Goal: Information Seeking & Learning: Learn about a topic

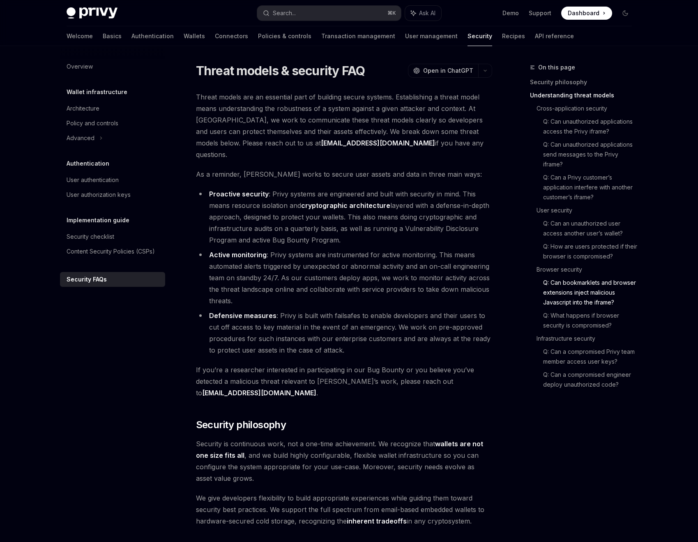
scroll to position [1083, 0]
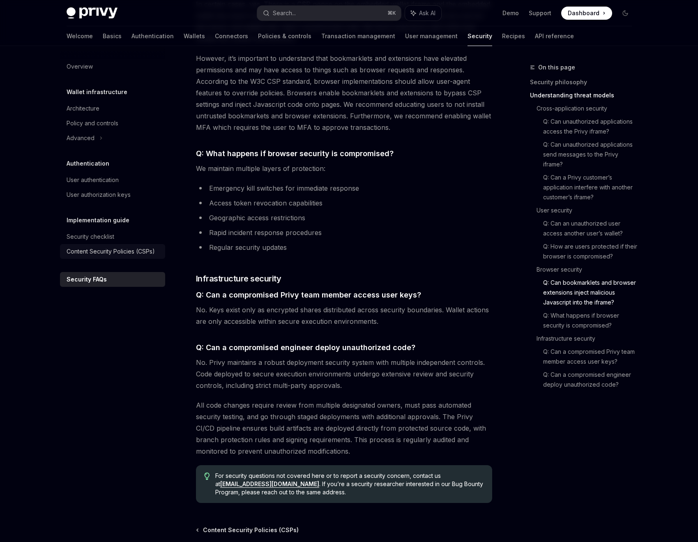
click at [134, 249] on div "Content Security Policies (CSPs)" at bounding box center [111, 251] width 88 height 10
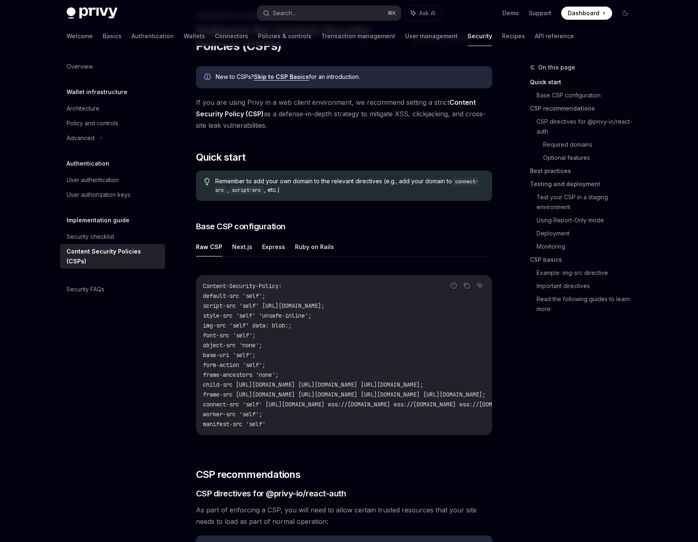
click at [283, 79] on link "Skip to CSP Basics" at bounding box center [281, 76] width 55 height 7
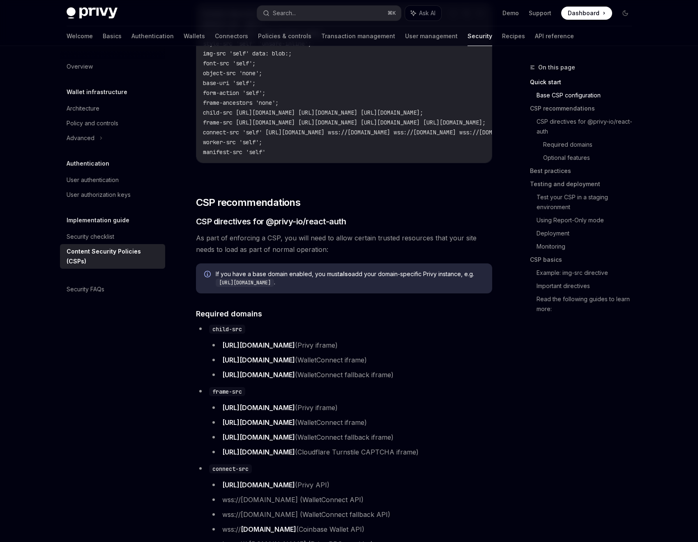
scroll to position [295, 0]
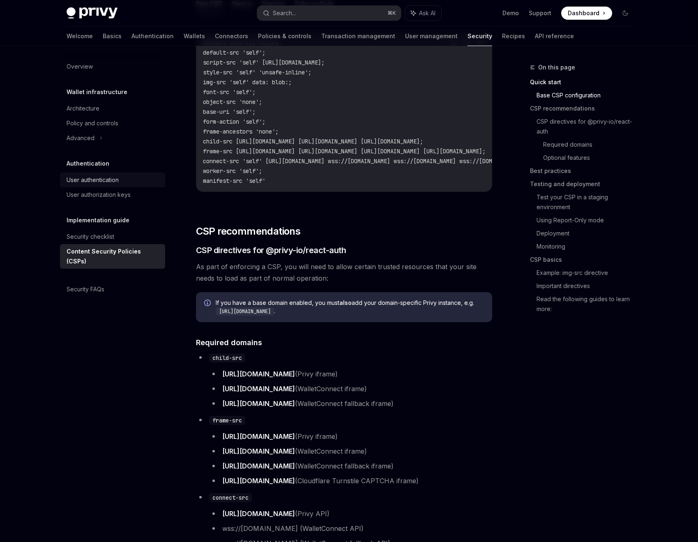
click at [106, 177] on div "User authentication" at bounding box center [93, 180] width 52 height 10
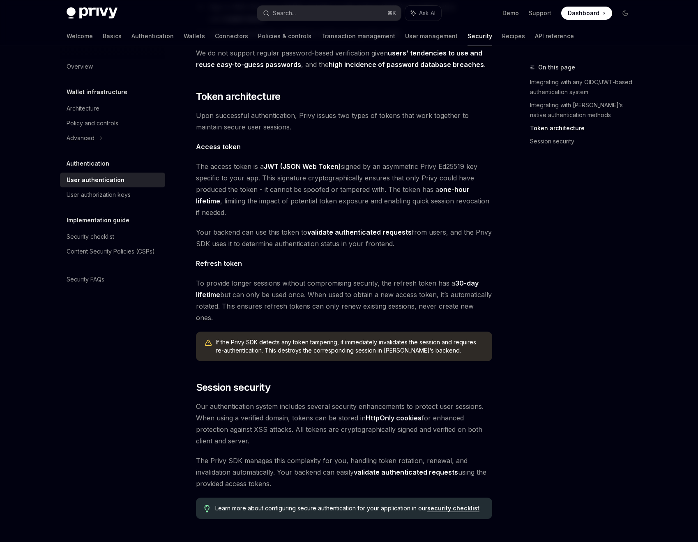
scroll to position [475, 0]
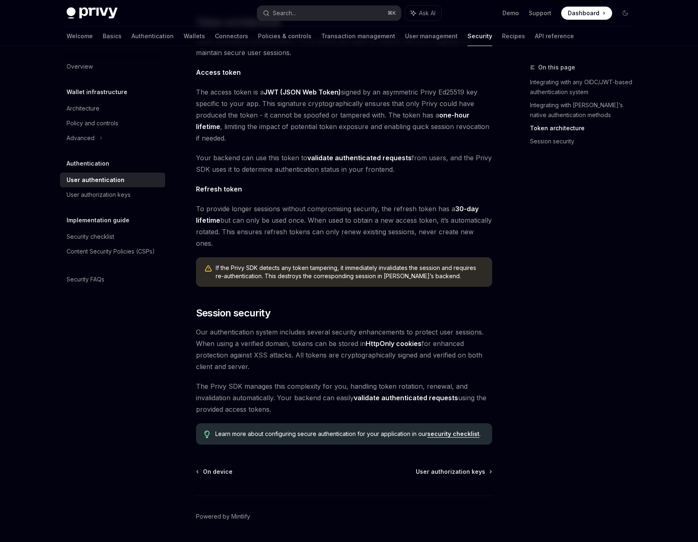
click at [445, 430] on link "security checklist" at bounding box center [453, 433] width 52 height 7
type textarea "*"
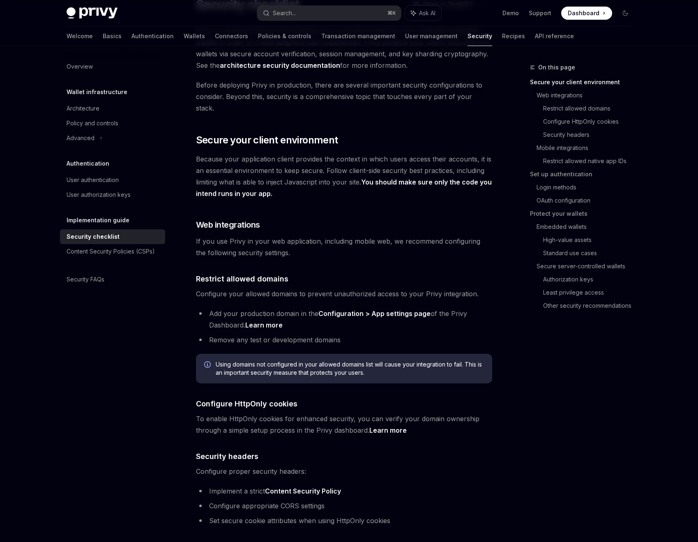
scroll to position [106, 0]
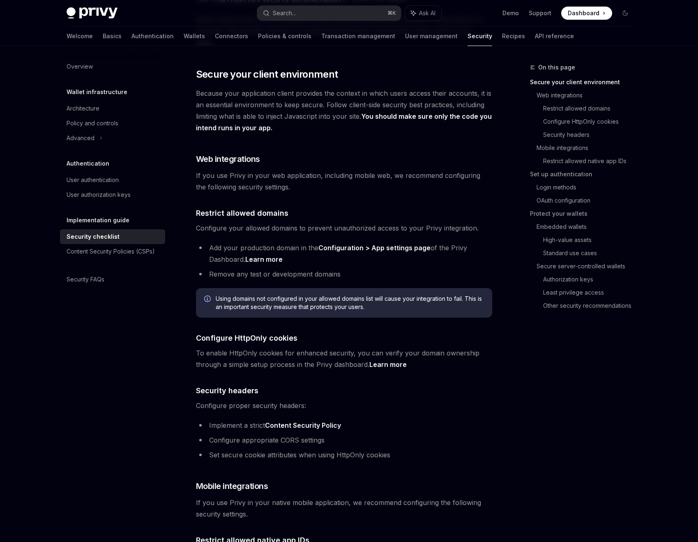
scroll to position [124, 0]
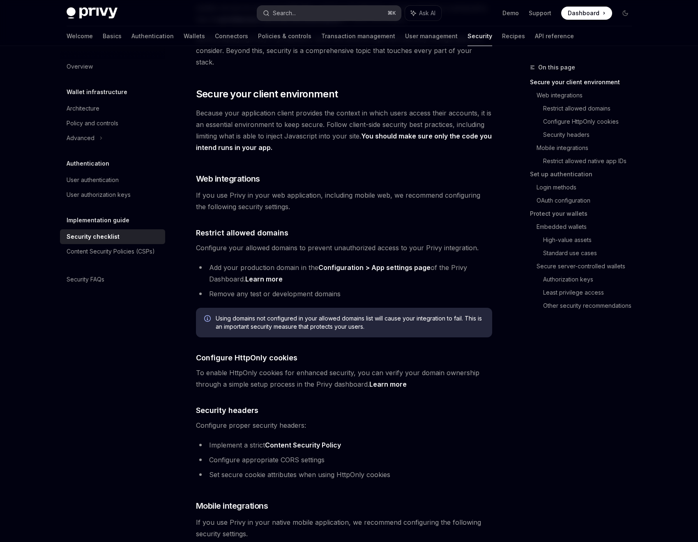
click at [291, 19] on button "Search... ⌘ K" at bounding box center [329, 13] width 144 height 15
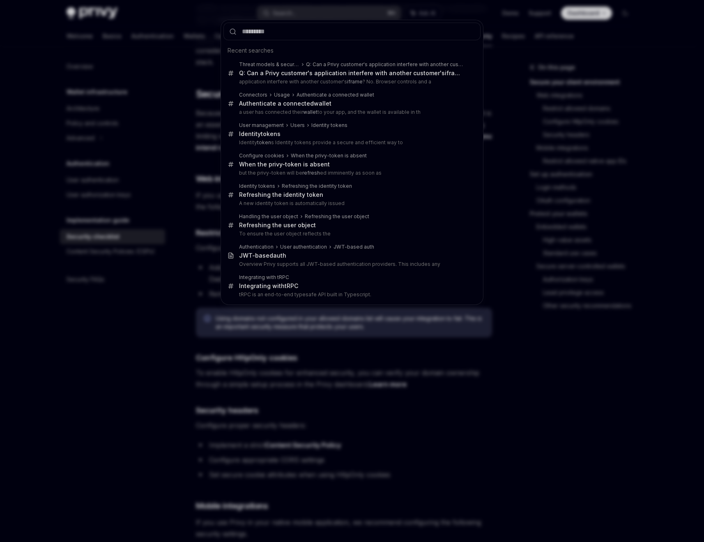
drag, startPoint x: 292, startPoint y: 15, endPoint x: 295, endPoint y: 18, distance: 4.7
click at [293, 16] on div "Recent searches Threat models & security FAQ Q: Can a Privy customer's applicat…" at bounding box center [352, 271] width 704 height 542
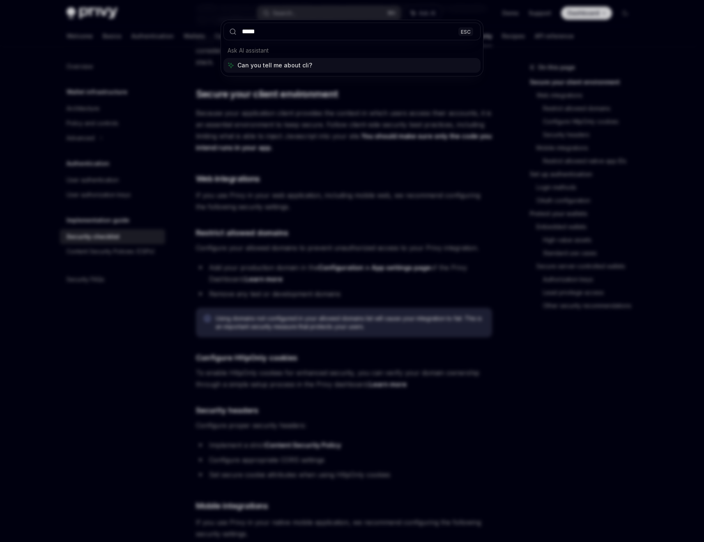
type input "******"
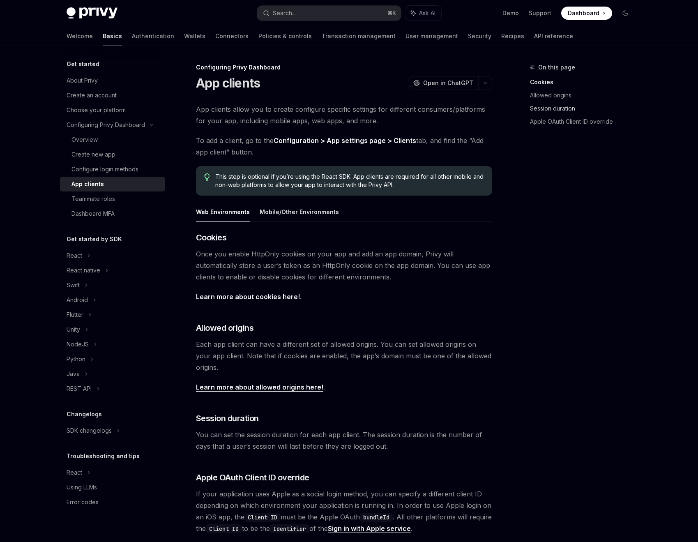
click at [550, 107] on link "Session duration" at bounding box center [584, 108] width 108 height 13
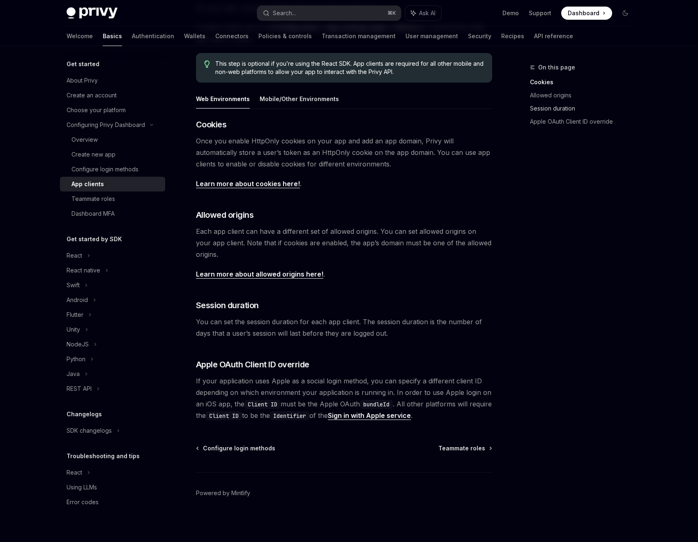
scroll to position [114, 0]
click at [549, 94] on link "Allowed origins" at bounding box center [584, 95] width 108 height 13
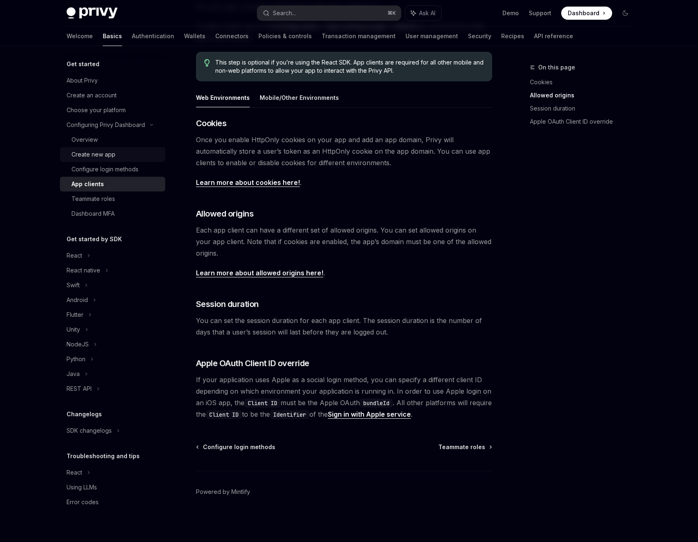
click at [82, 161] on link "Create new app" at bounding box center [112, 154] width 105 height 15
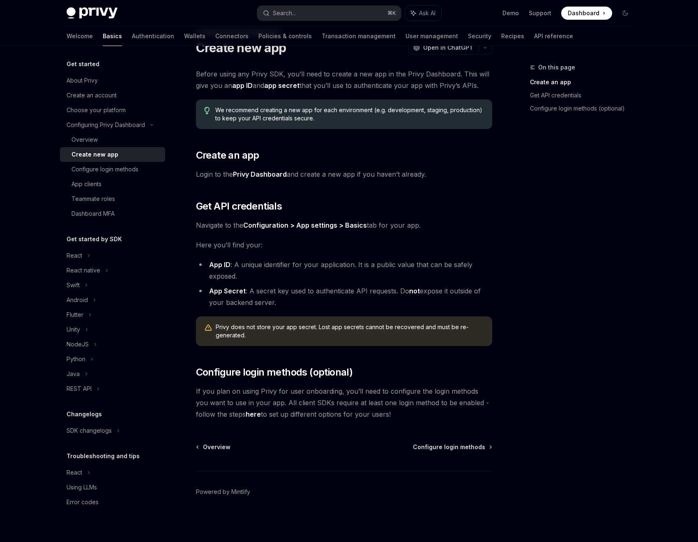
scroll to position [35, 0]
click at [89, 121] on div "Configuring Privy Dashboard" at bounding box center [106, 125] width 78 height 10
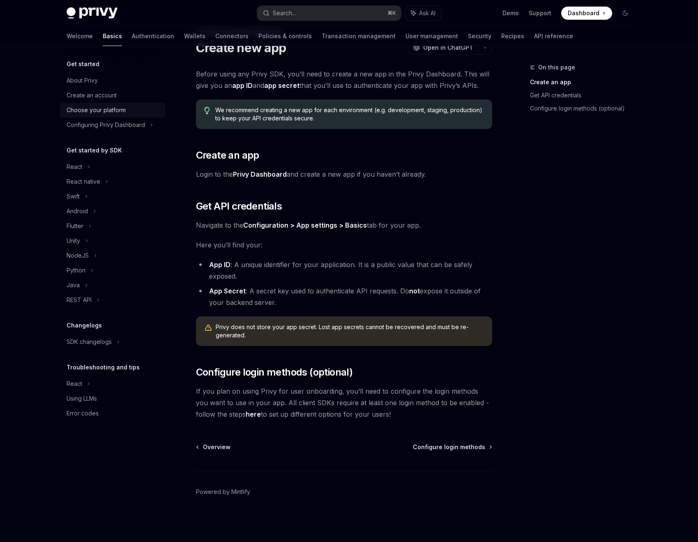
click at [88, 109] on div "Choose your platform" at bounding box center [96, 110] width 59 height 10
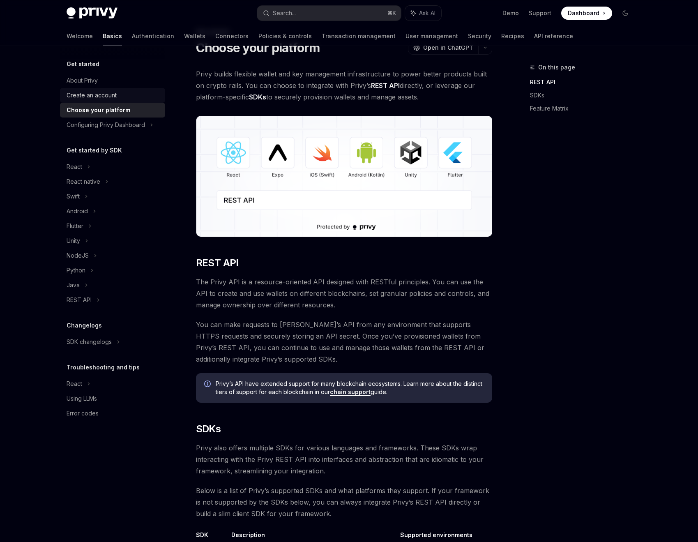
click at [88, 101] on link "Create an account" at bounding box center [112, 95] width 105 height 15
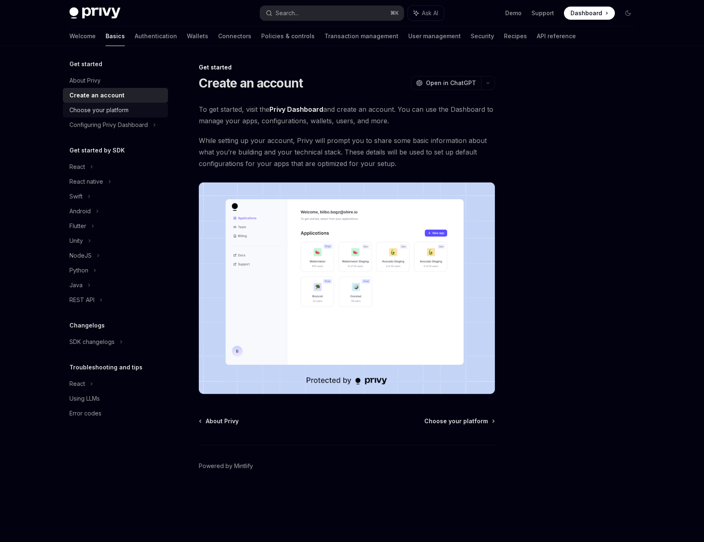
click at [95, 108] on div "Choose your platform" at bounding box center [98, 110] width 59 height 10
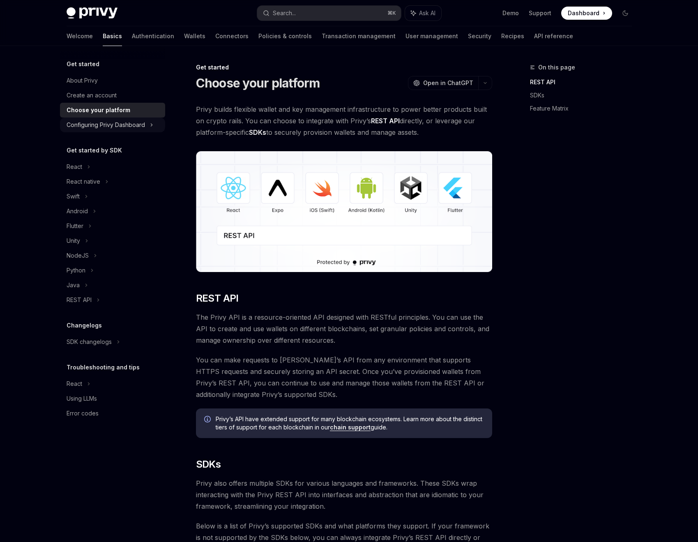
click at [111, 125] on div "Configuring Privy Dashboard" at bounding box center [106, 125] width 78 height 10
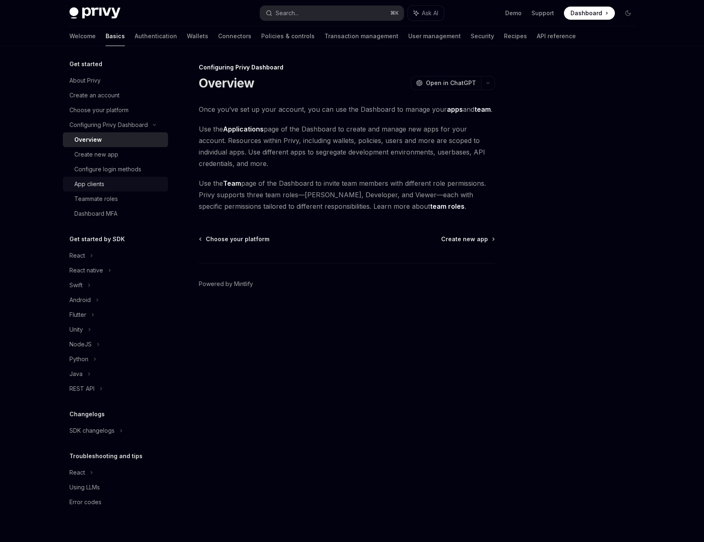
click at [109, 178] on link "App clients" at bounding box center [115, 184] width 105 height 15
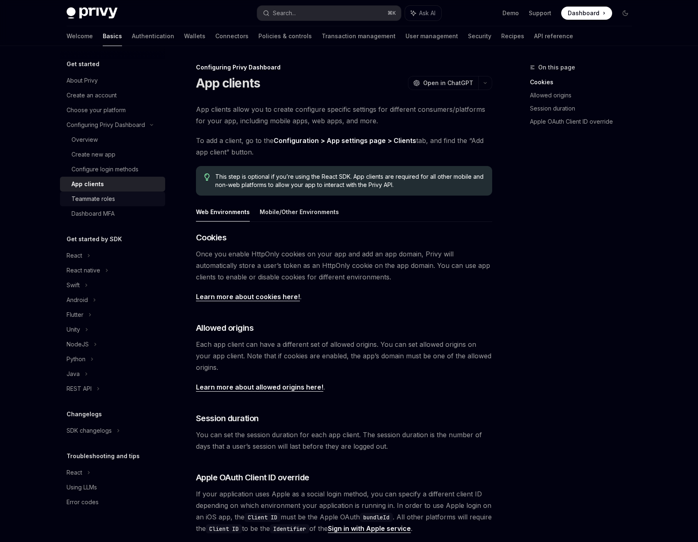
click at [115, 203] on div "Teammate roles" at bounding box center [115, 199] width 89 height 10
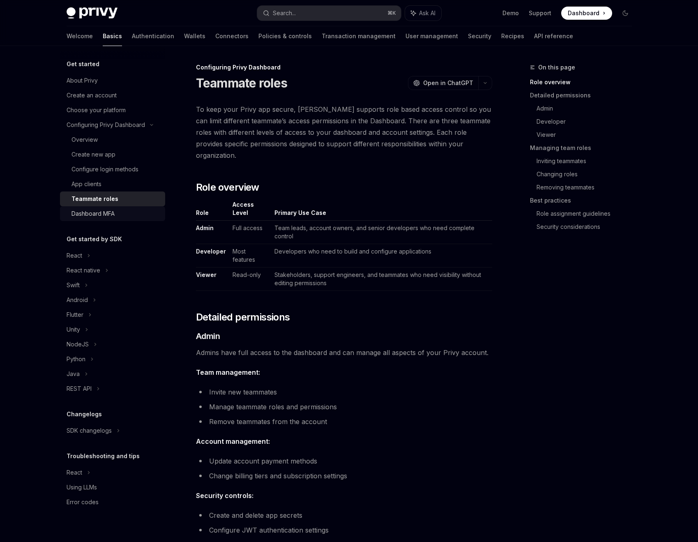
click at [114, 211] on div "Dashboard MFA" at bounding box center [92, 214] width 43 height 10
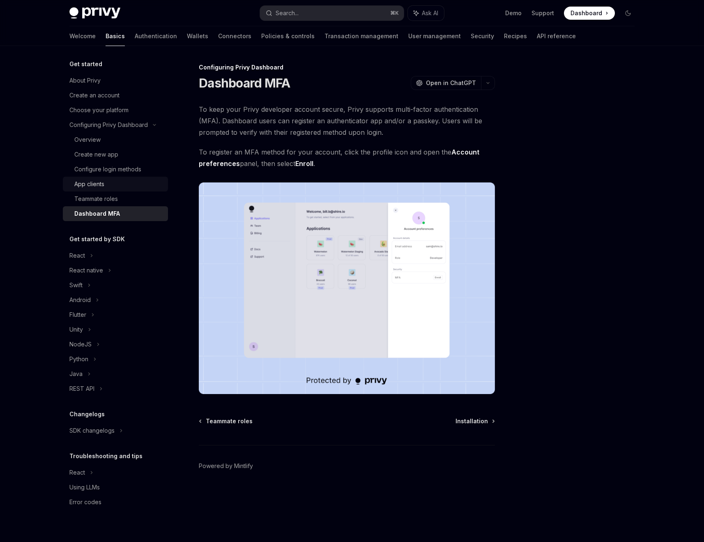
click at [117, 185] on div "App clients" at bounding box center [118, 184] width 89 height 10
type textarea "*"
